Goal: Complete application form

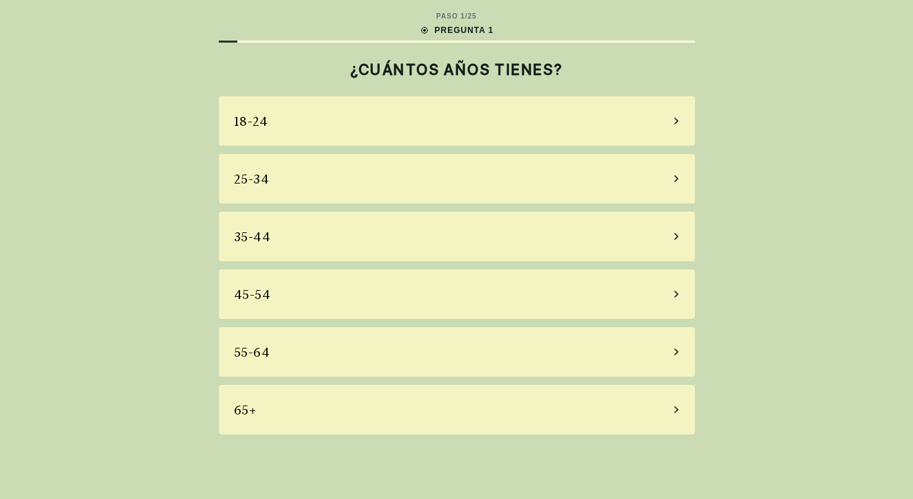
click at [641, 345] on div "55-64" at bounding box center [457, 352] width 476 height 50
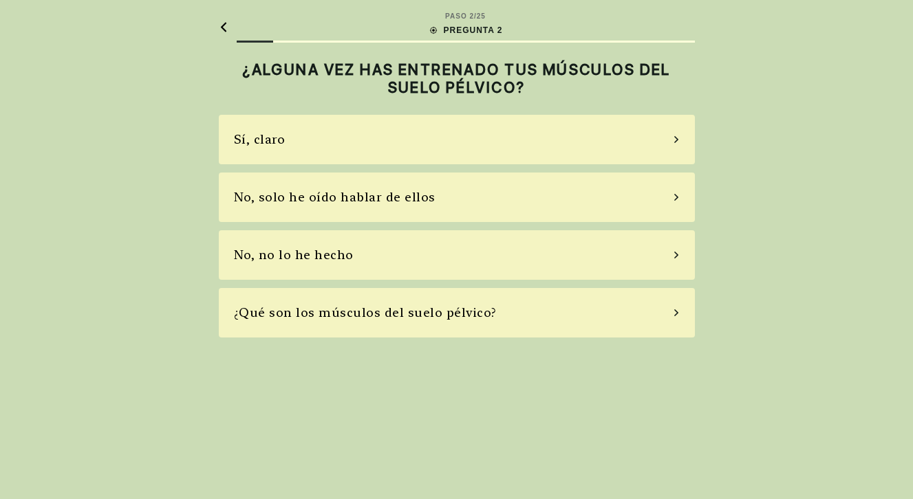
click at [641, 138] on div "Sí, claro" at bounding box center [457, 140] width 476 height 50
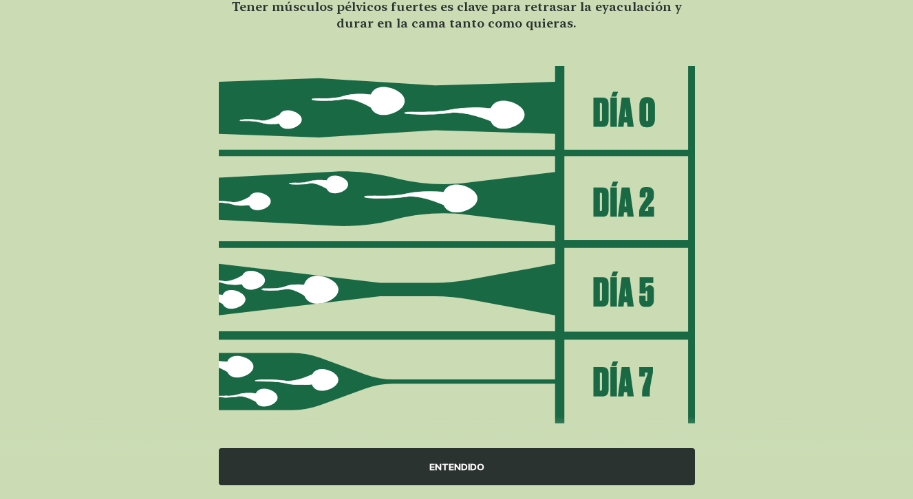
scroll to position [142, 0]
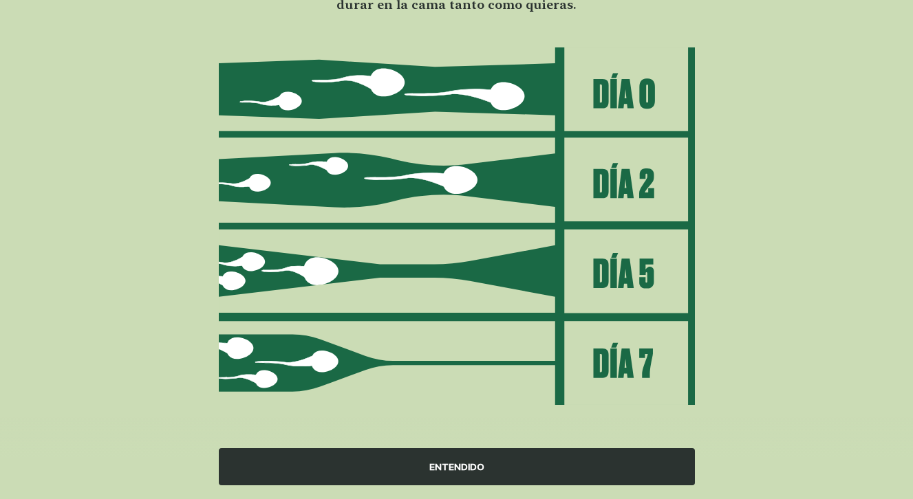
click at [450, 468] on div "ENTENDIDO" at bounding box center [457, 466] width 476 height 37
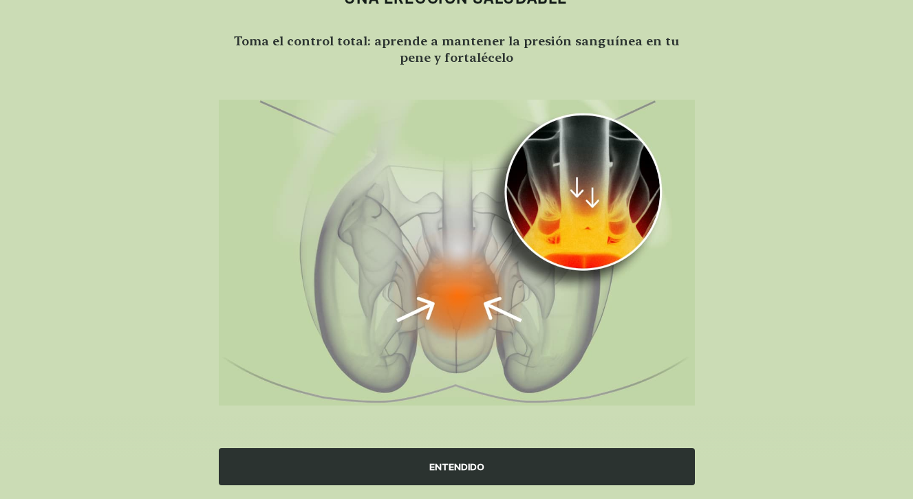
scroll to position [89, 0]
click at [456, 461] on div "ENTENDIDO" at bounding box center [457, 466] width 476 height 37
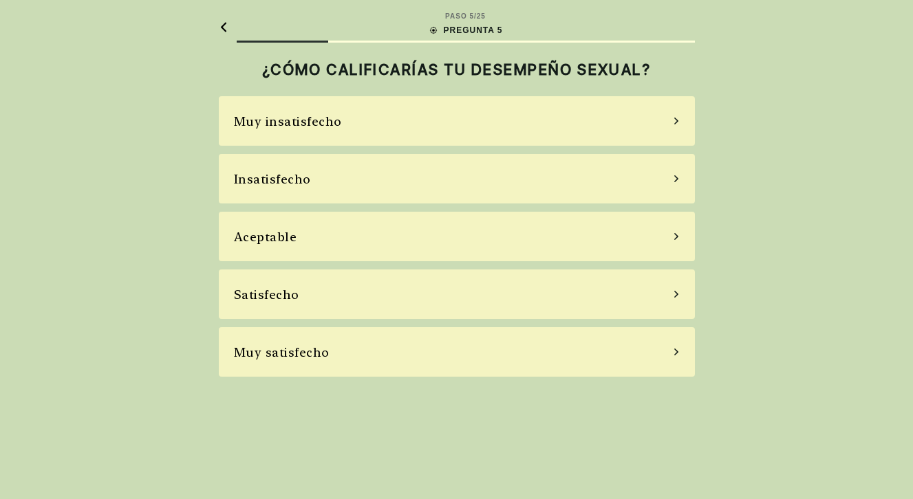
scroll to position [0, 0]
click at [575, 348] on div "Muy satisfecho" at bounding box center [457, 352] width 476 height 50
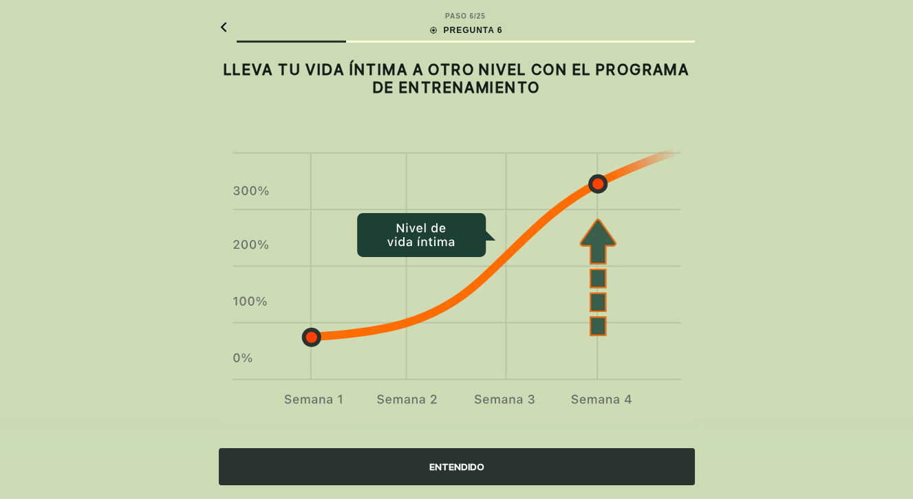
click at [475, 466] on div "ENTENDIDO" at bounding box center [457, 466] width 476 height 37
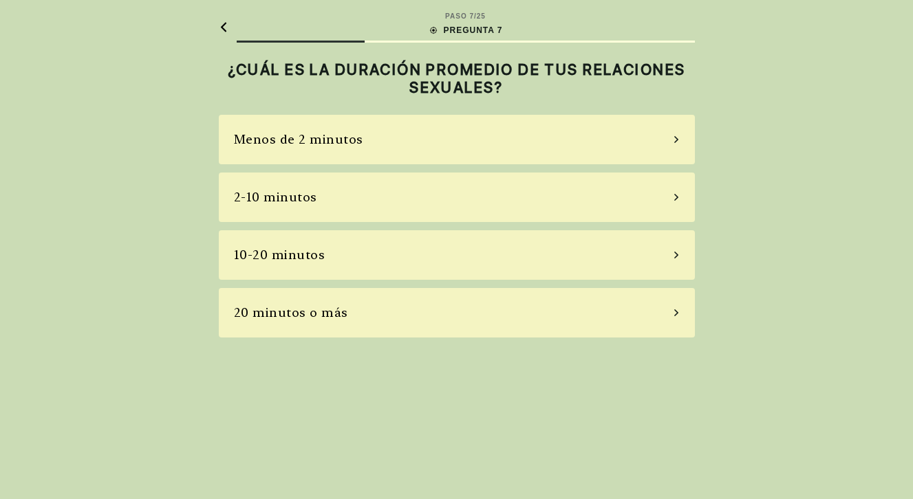
click at [613, 315] on div "20 minutos o más" at bounding box center [457, 313] width 476 height 50
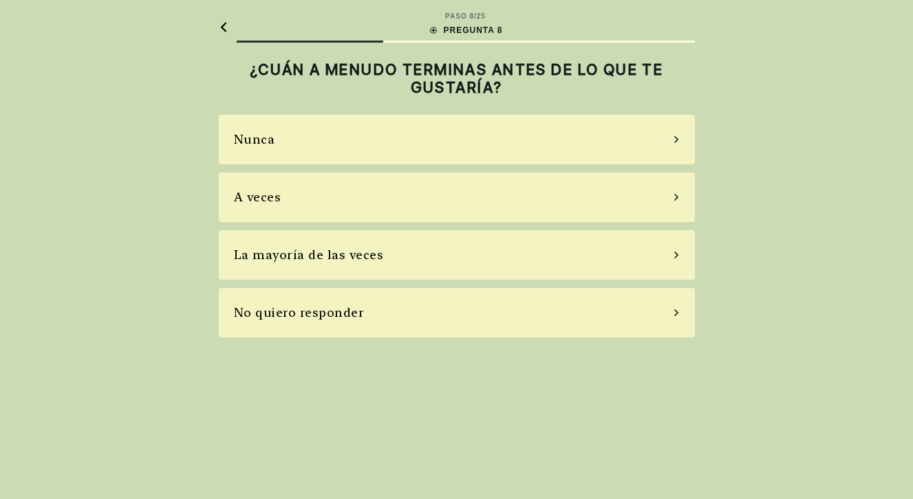
click at [599, 153] on div "Nunca" at bounding box center [457, 140] width 476 height 50
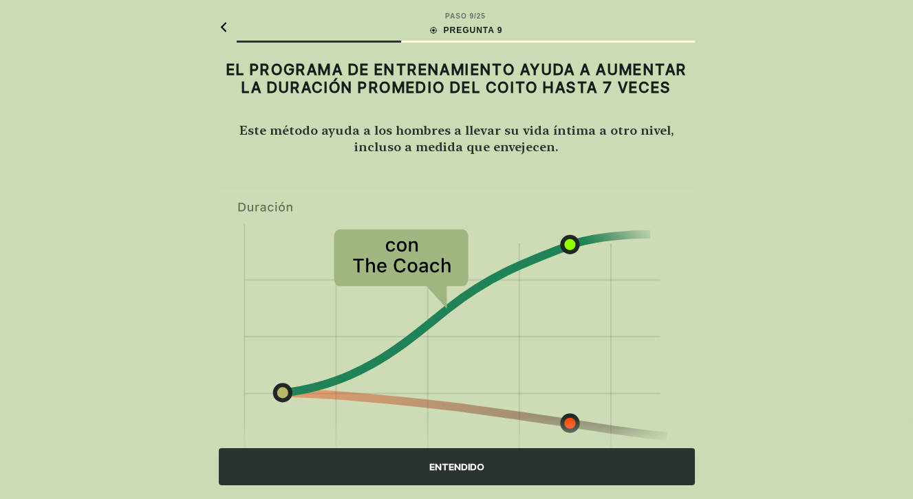
click at [455, 461] on div "ENTENDIDO" at bounding box center [457, 466] width 476 height 37
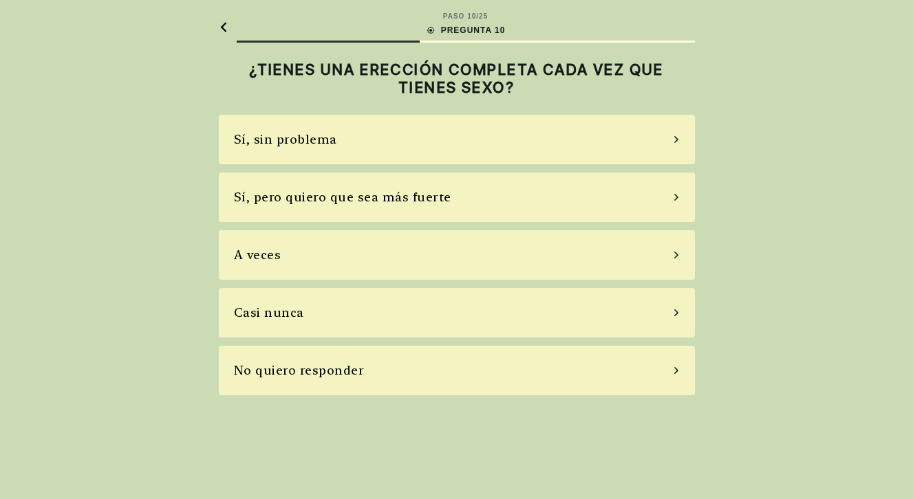
click at [622, 140] on div "Sí, sin problema" at bounding box center [457, 140] width 476 height 50
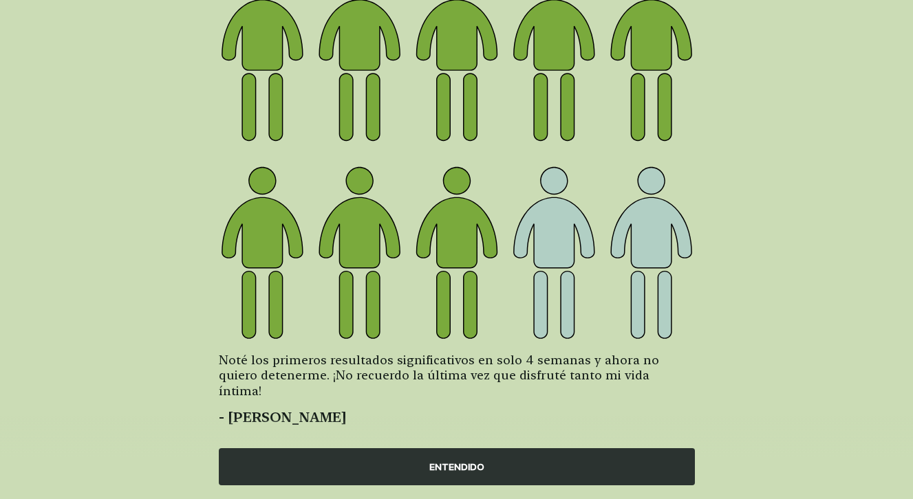
scroll to position [169, 0]
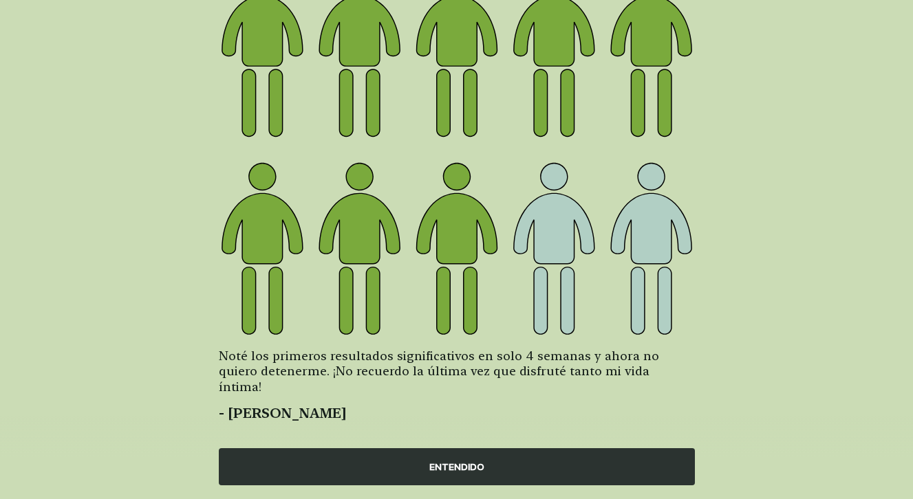
click at [442, 461] on div "ENTENDIDO" at bounding box center [457, 466] width 476 height 37
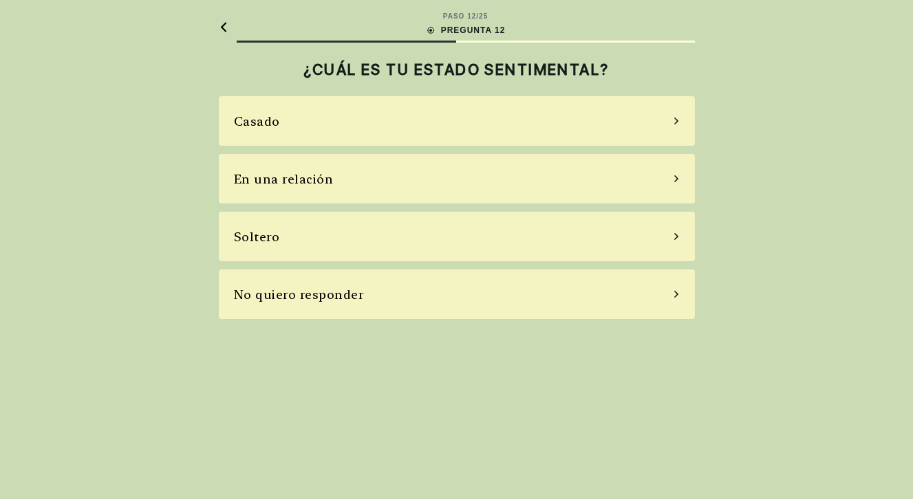
scroll to position [0, 0]
click at [581, 297] on div "No quiero responder" at bounding box center [457, 295] width 476 height 50
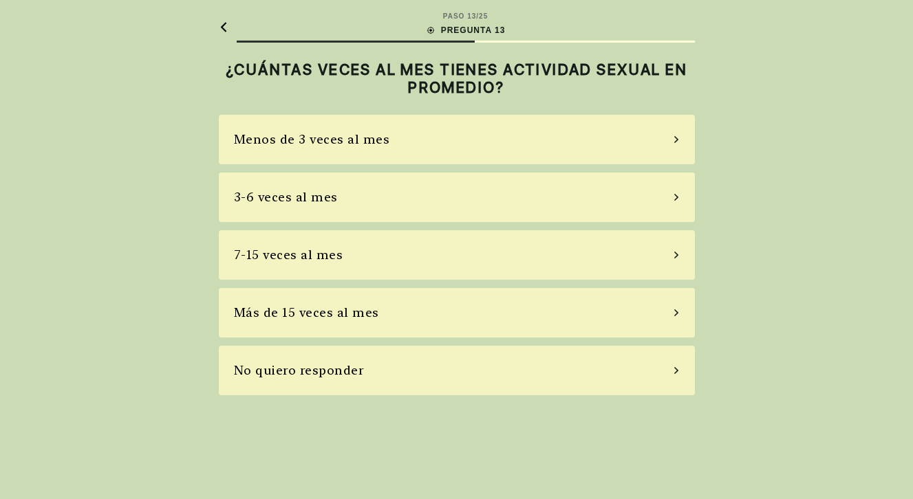
click at [589, 200] on div "3-6 veces al mes" at bounding box center [457, 198] width 476 height 50
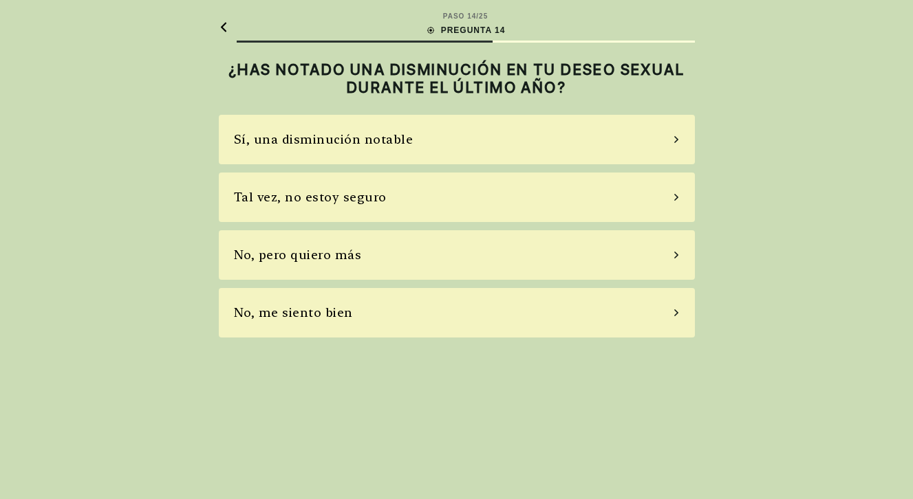
click at [603, 305] on div "No, me siento bien" at bounding box center [457, 313] width 476 height 50
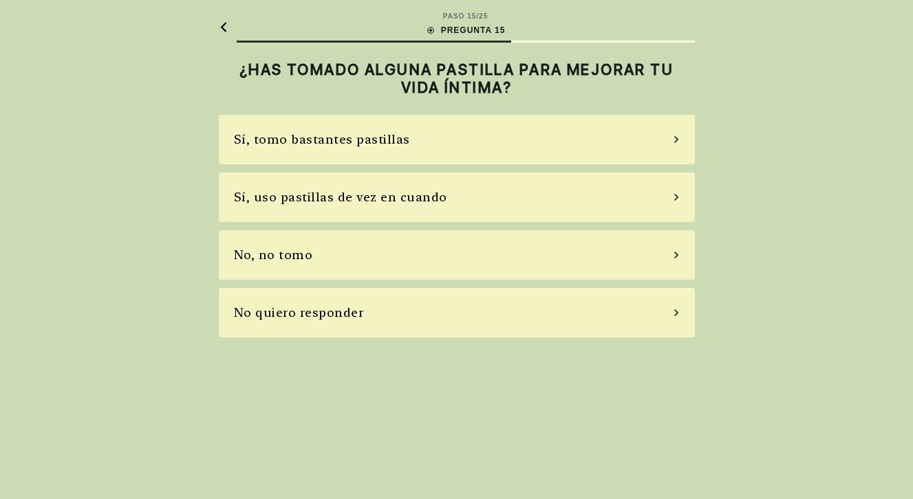
click at [603, 305] on div "No quiero responder" at bounding box center [457, 313] width 476 height 50
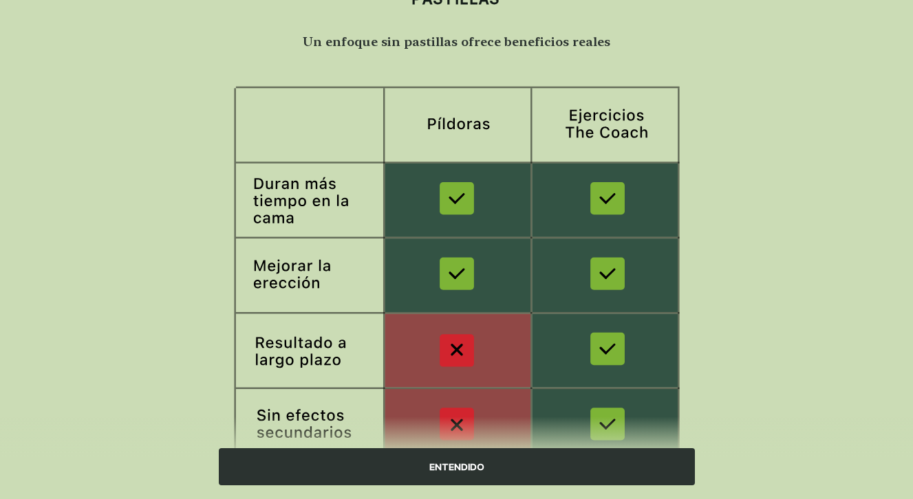
scroll to position [230, 0]
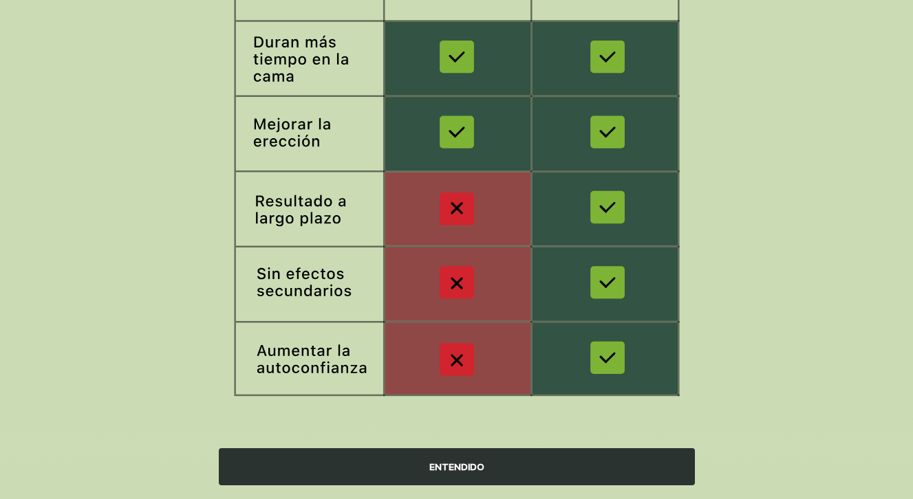
click at [455, 466] on div "ENTENDIDO" at bounding box center [457, 466] width 476 height 37
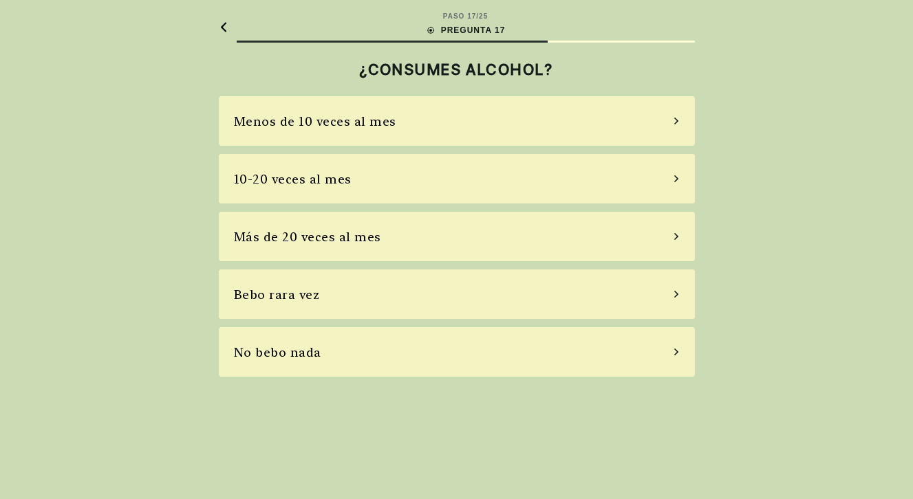
click at [609, 299] on div "Bebo rara vez" at bounding box center [457, 295] width 476 height 50
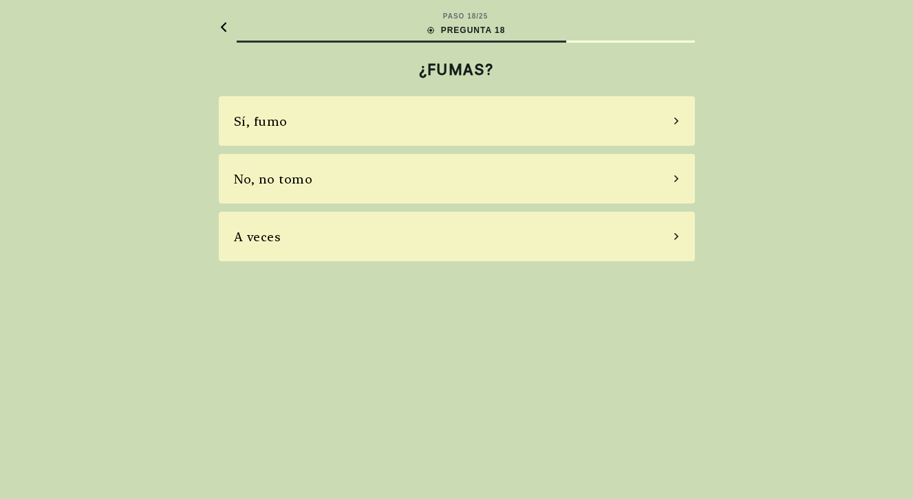
click at [593, 177] on div "No, no tomo" at bounding box center [457, 179] width 476 height 50
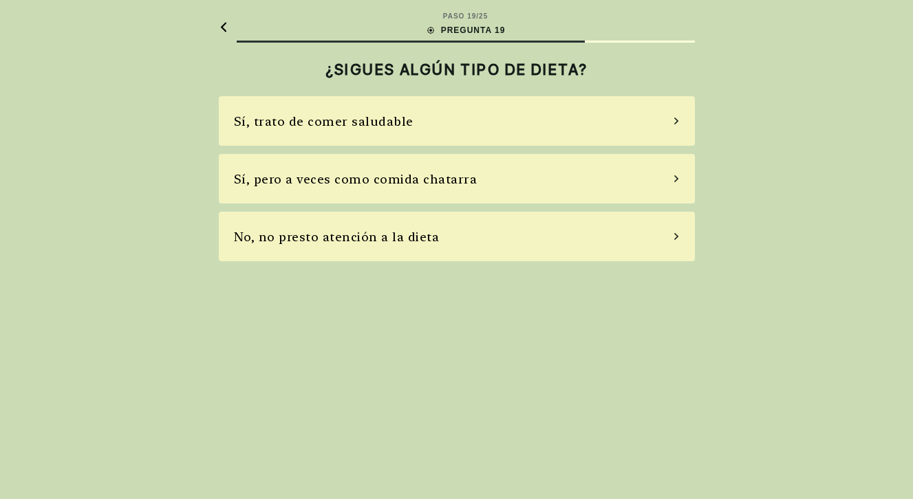
click at [556, 127] on div "Sí, trato de comer saludable" at bounding box center [457, 121] width 476 height 50
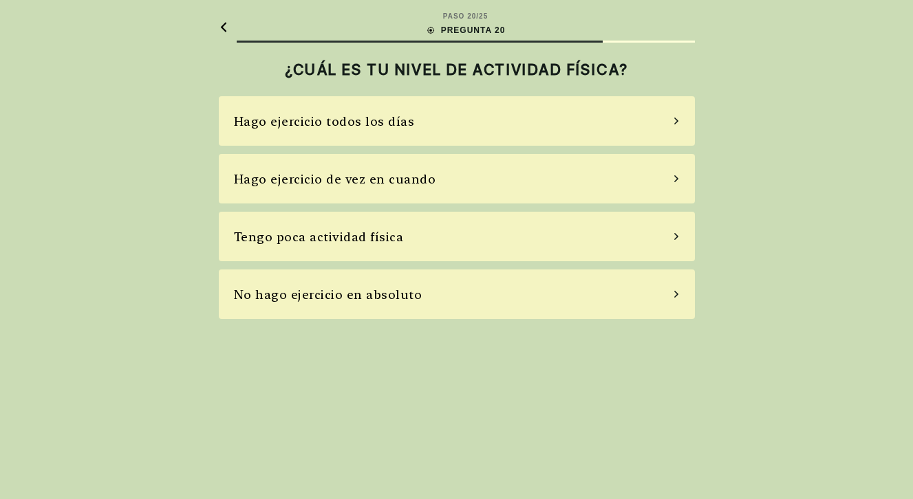
click at [556, 127] on div "Hago ejercicio todos los días" at bounding box center [457, 121] width 476 height 50
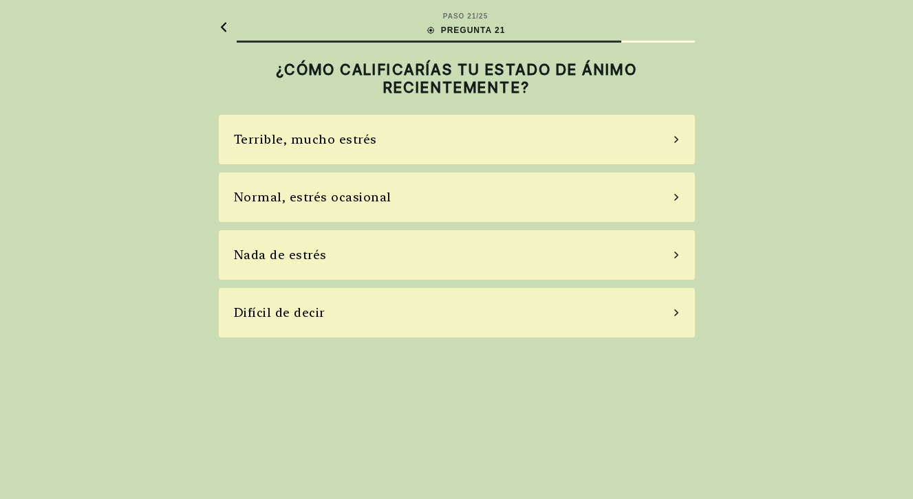
click at [541, 199] on div "Normal, estrés ocasional" at bounding box center [457, 198] width 476 height 50
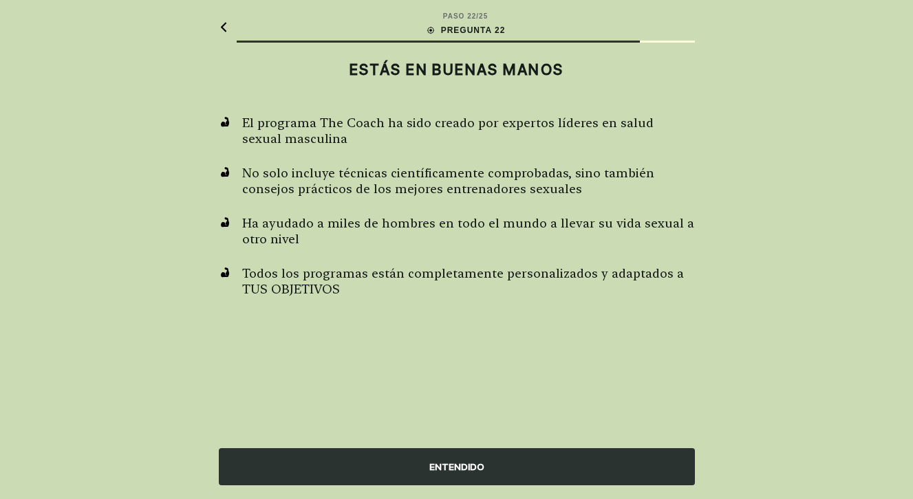
click at [453, 463] on div "ENTENDIDO" at bounding box center [457, 466] width 476 height 37
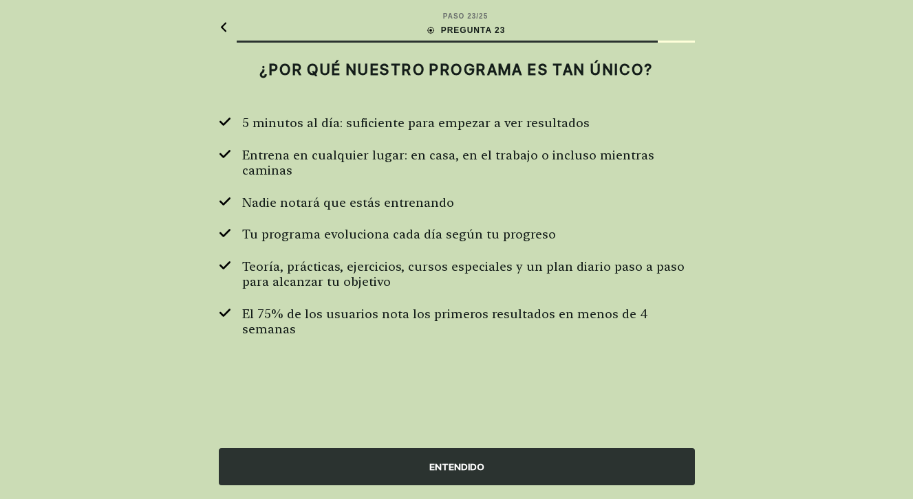
click at [453, 463] on div "ENTENDIDO" at bounding box center [457, 466] width 476 height 37
